Goal: Book appointment/travel/reservation

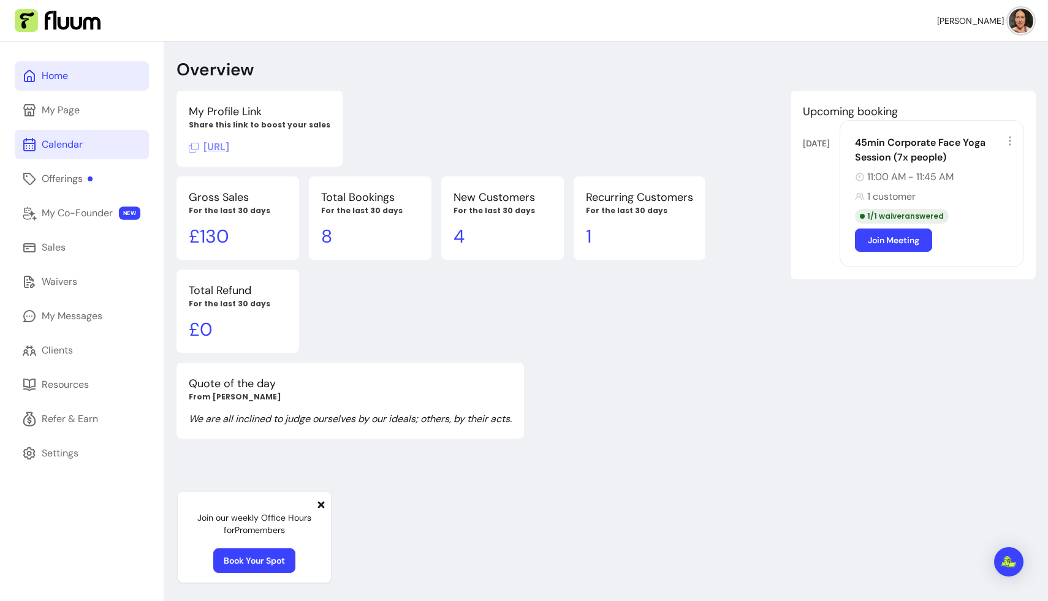
click at [83, 143] on link "Calendar" at bounding box center [82, 144] width 134 height 29
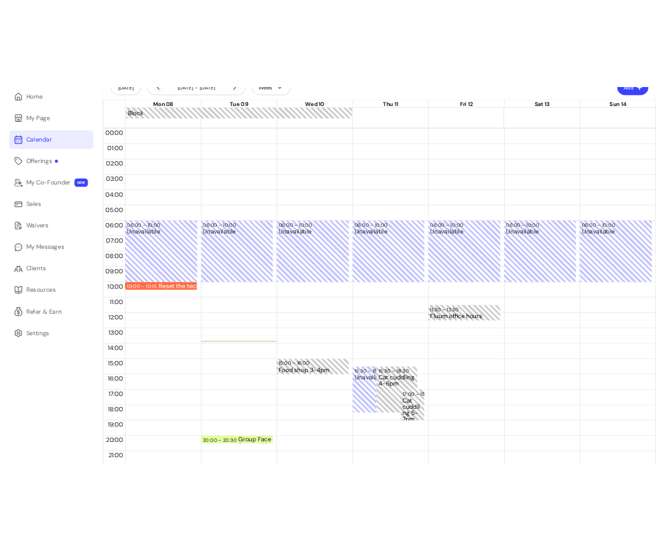
scroll to position [114, 0]
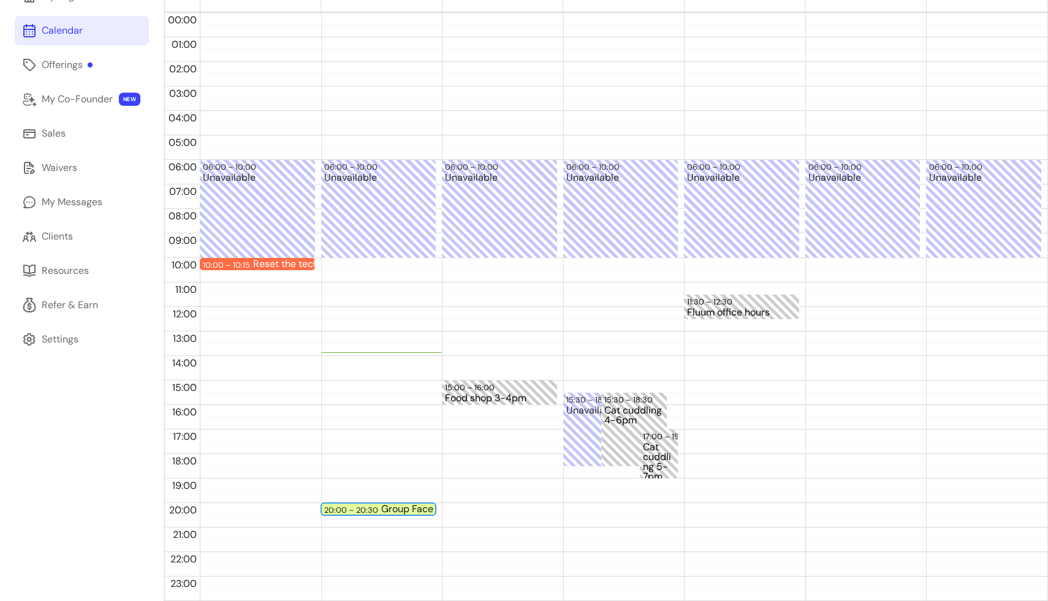
click at [393, 507] on div "Group Face Yoga - Zoom - 30min" at bounding box center [435, 509] width 109 height 10
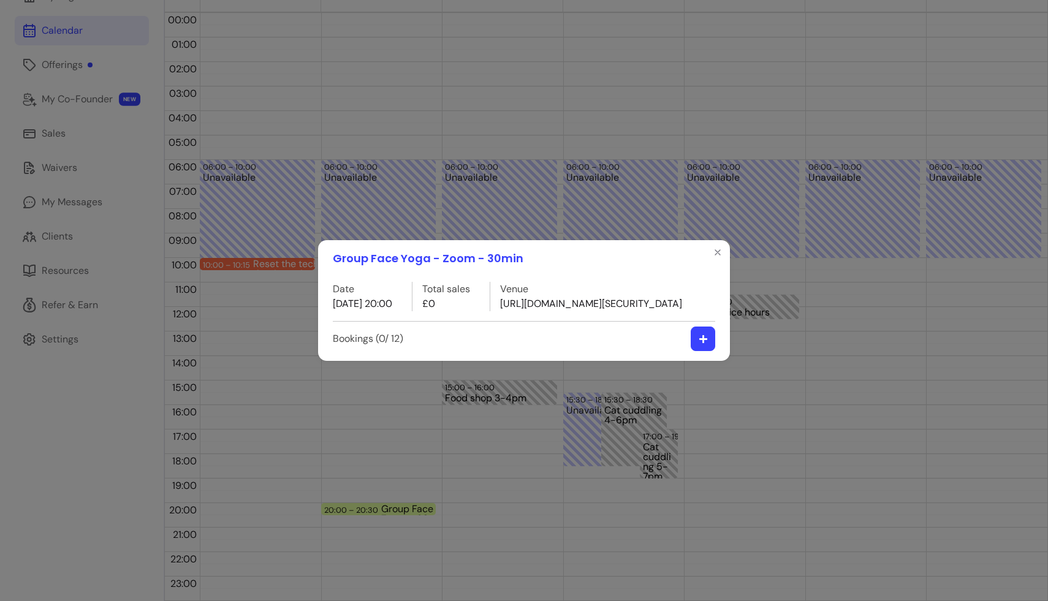
click at [656, 351] on button "button" at bounding box center [703, 339] width 25 height 25
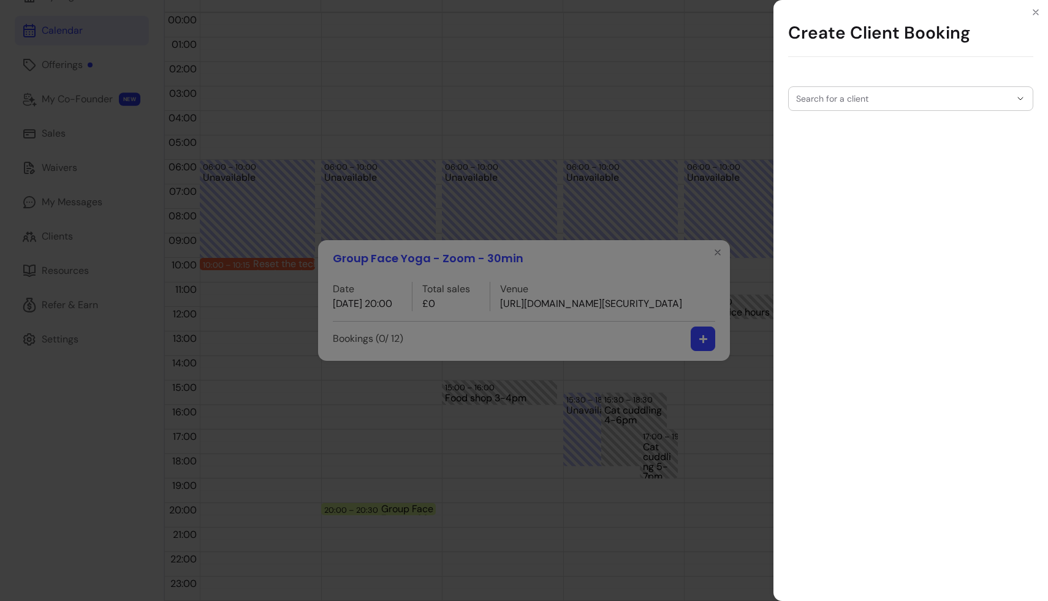
click at [656, 98] on div "Search for a client" at bounding box center [910, 98] width 245 height 25
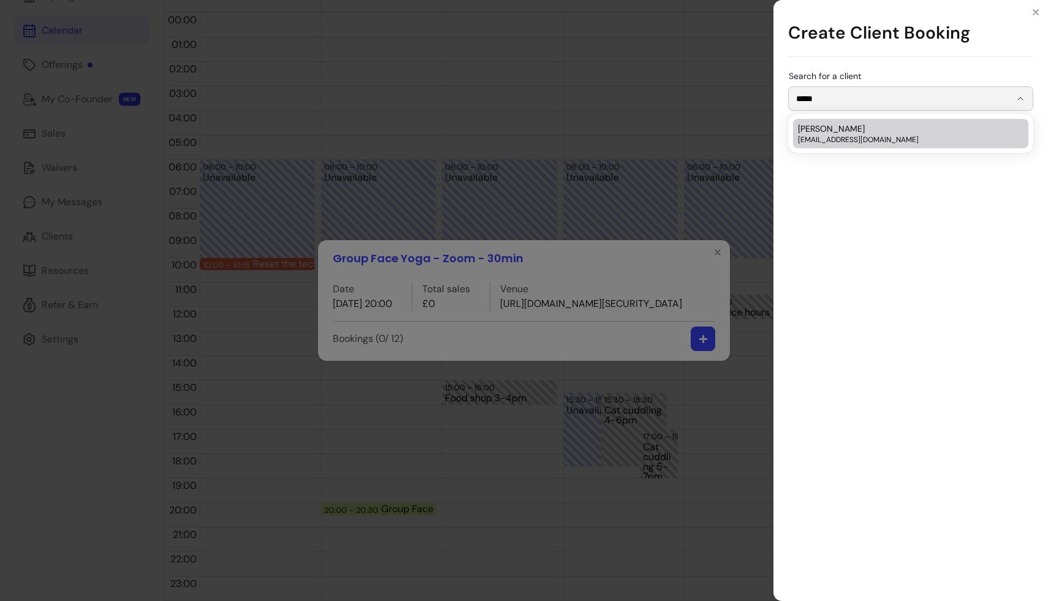
click at [656, 137] on span "[EMAIL_ADDRESS][DOMAIN_NAME]" at bounding box center [904, 140] width 213 height 10
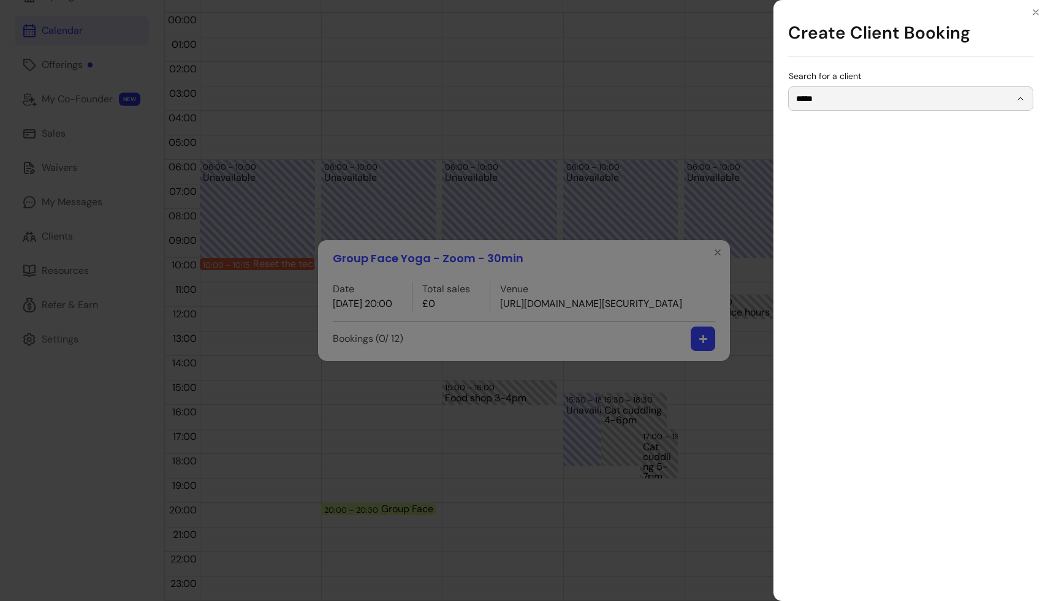
type input "**********"
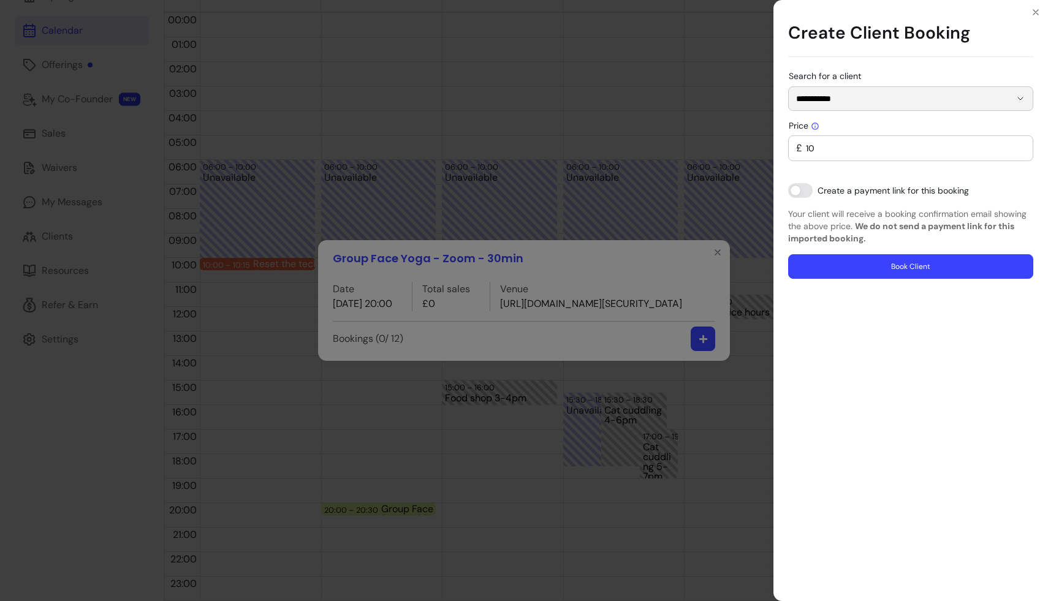
type input "0"
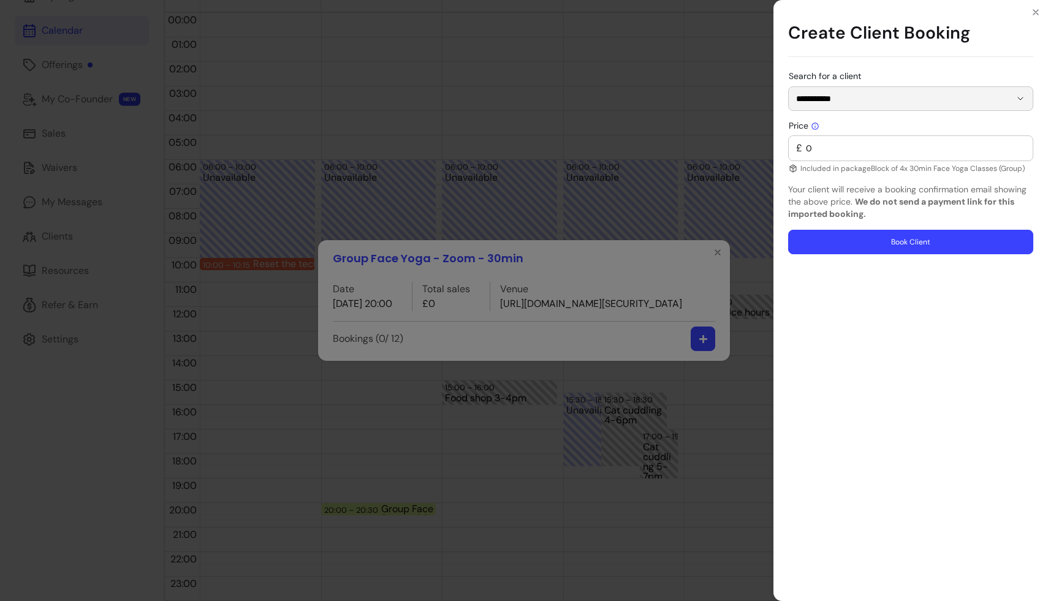
type input "**********"
click at [656, 238] on button "Book Client" at bounding box center [910, 242] width 245 height 25
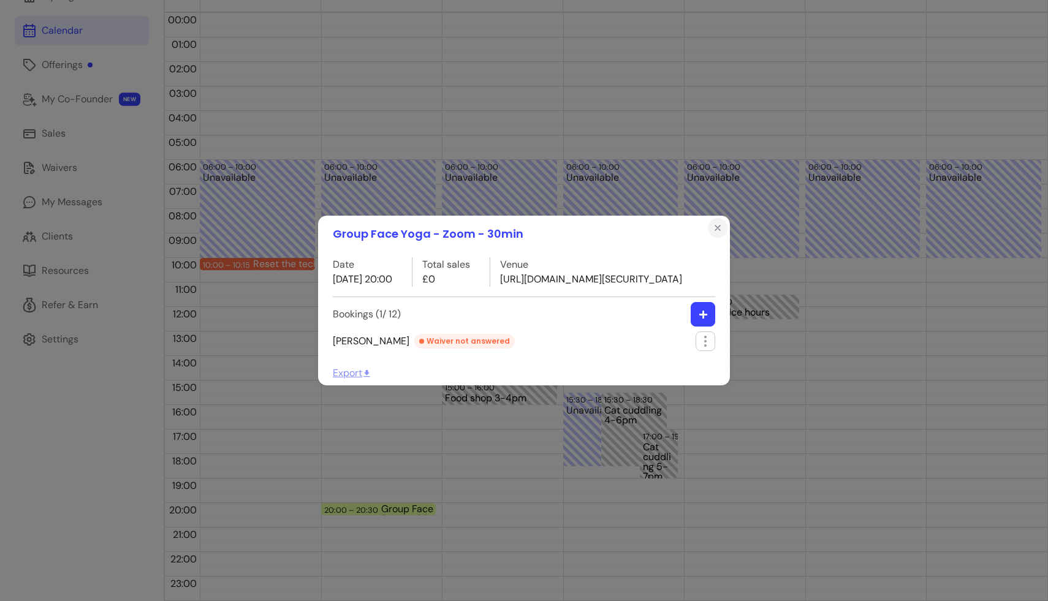
click at [656, 223] on icon "Close" at bounding box center [718, 228] width 10 height 10
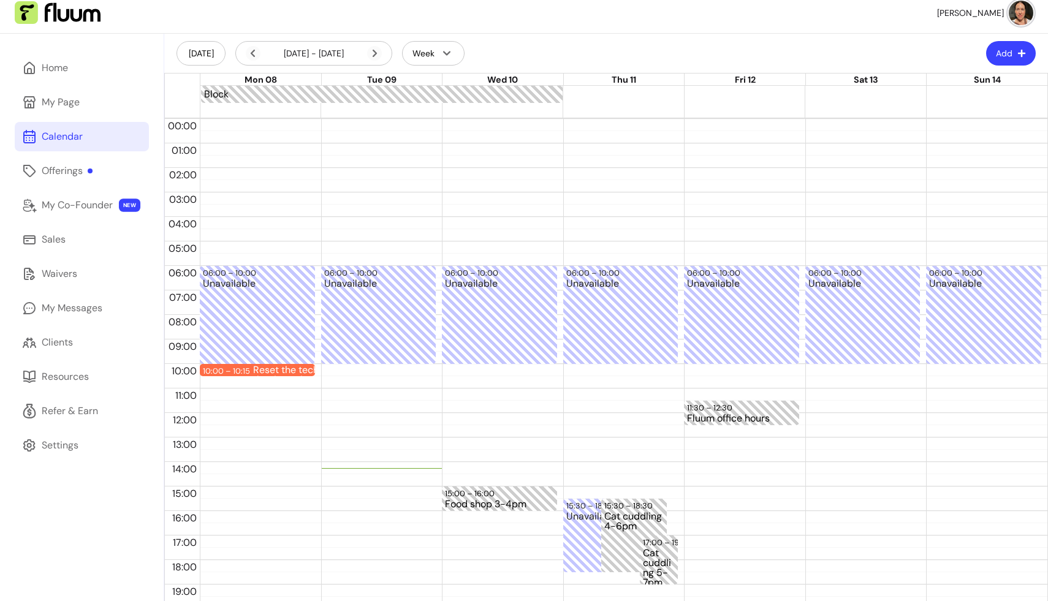
scroll to position [0, 0]
